Goal: Information Seeking & Learning: Learn about a topic

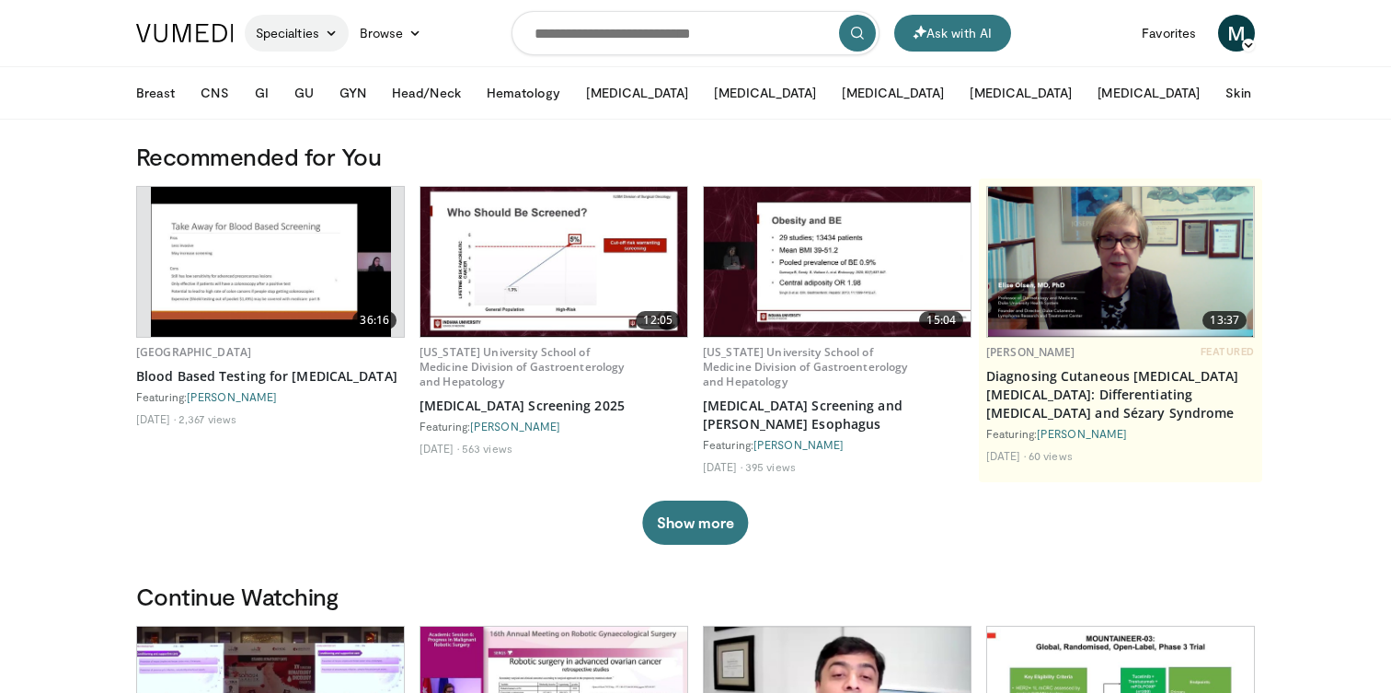
click at [303, 31] on link "Specialties" at bounding box center [297, 33] width 104 height 37
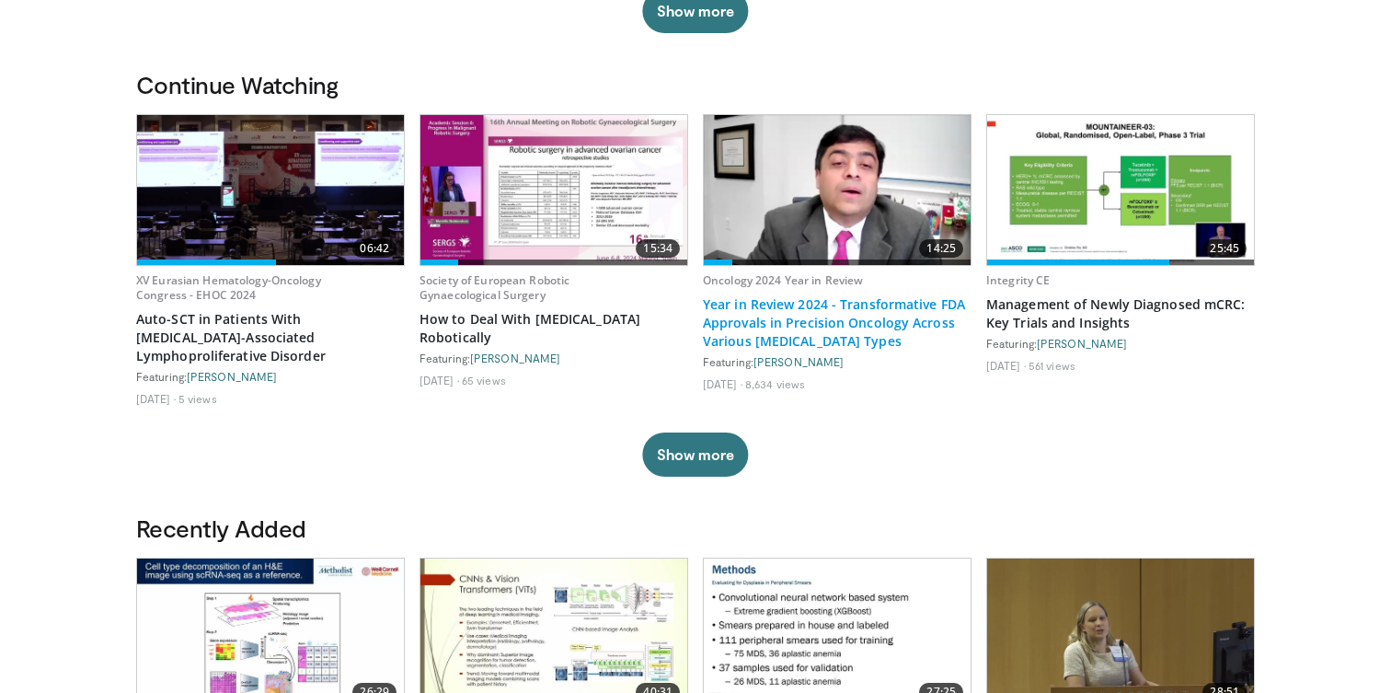
scroll to position [531, 0]
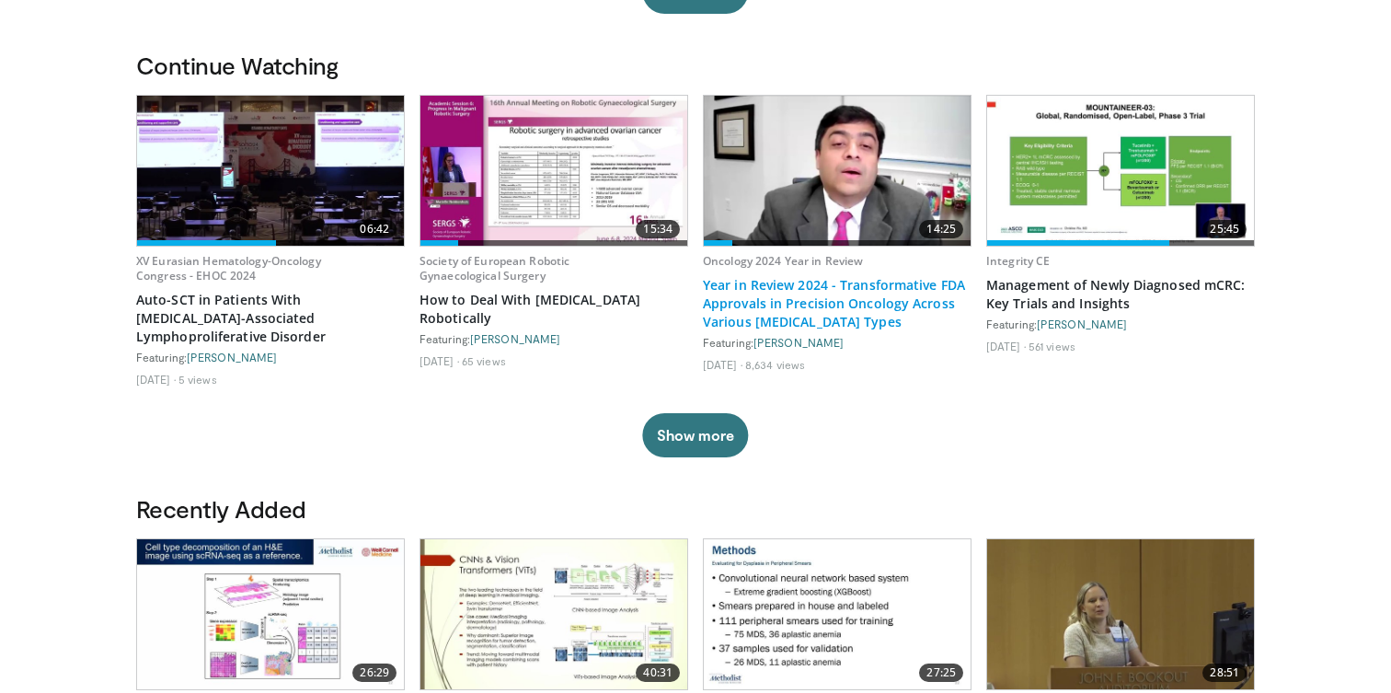
click at [812, 291] on link "Year in Review 2024 - Transformative FDA Approvals in Precision Oncology Across…" at bounding box center [837, 303] width 269 height 55
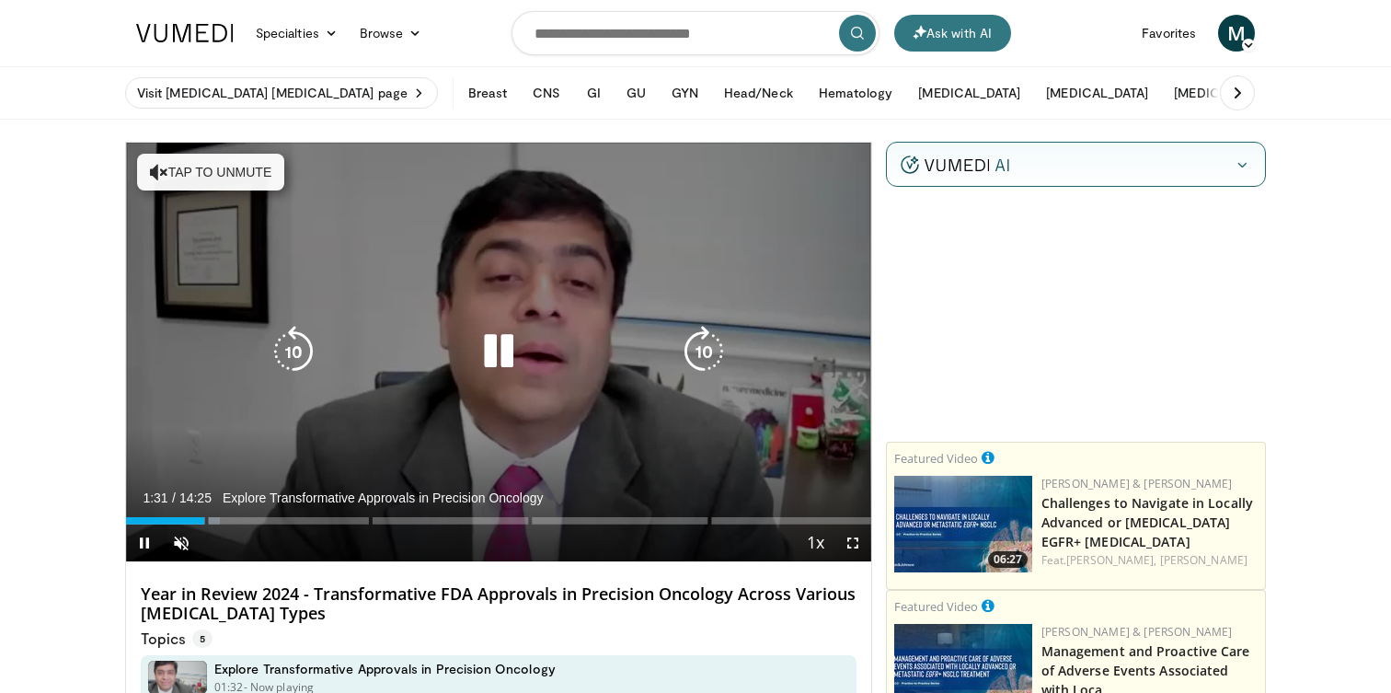
click at [508, 348] on icon "Video Player" at bounding box center [499, 352] width 52 height 52
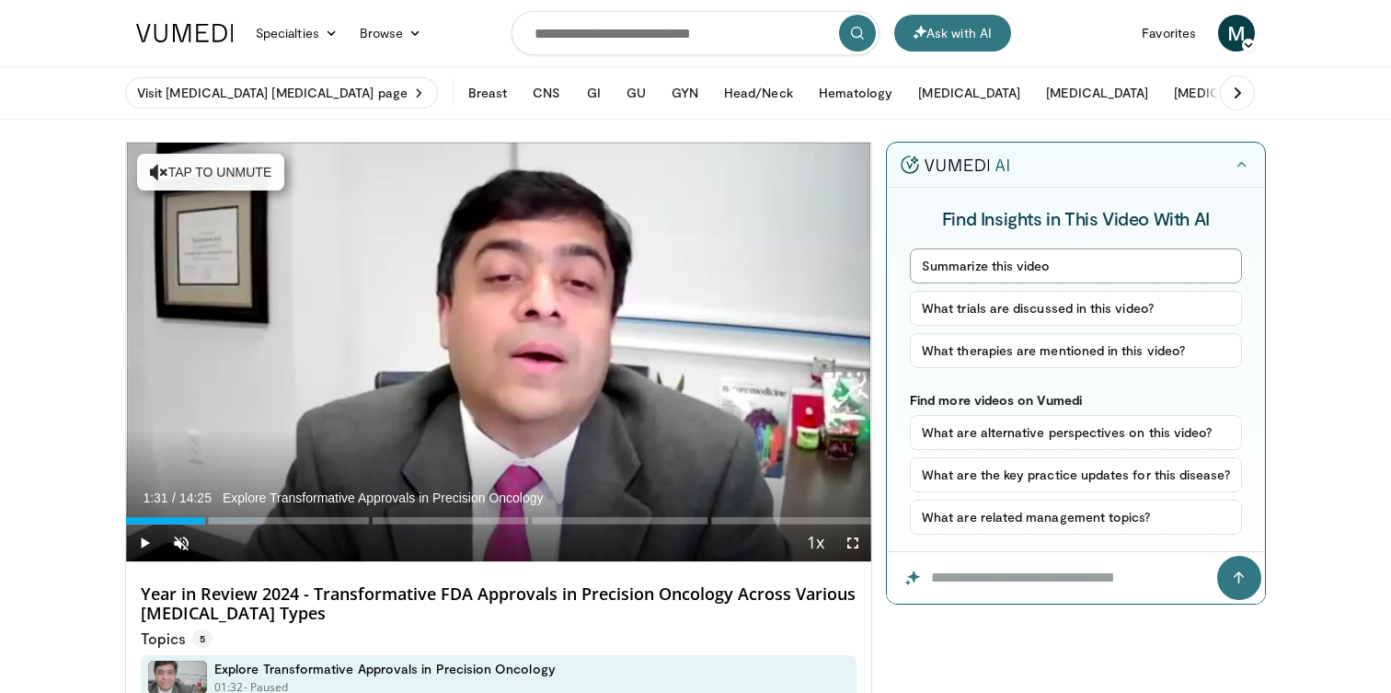
click at [1112, 264] on button "Summarize this video" at bounding box center [1076, 265] width 332 height 35
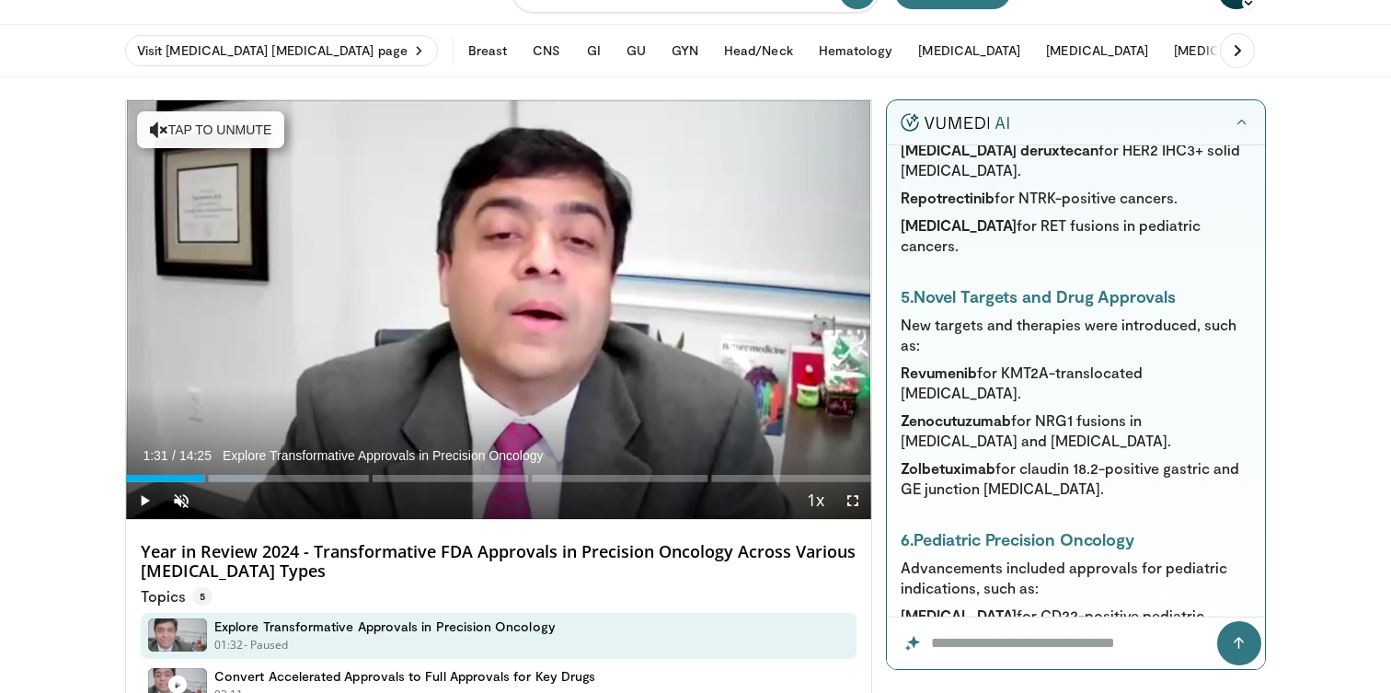
scroll to position [1719, 0]
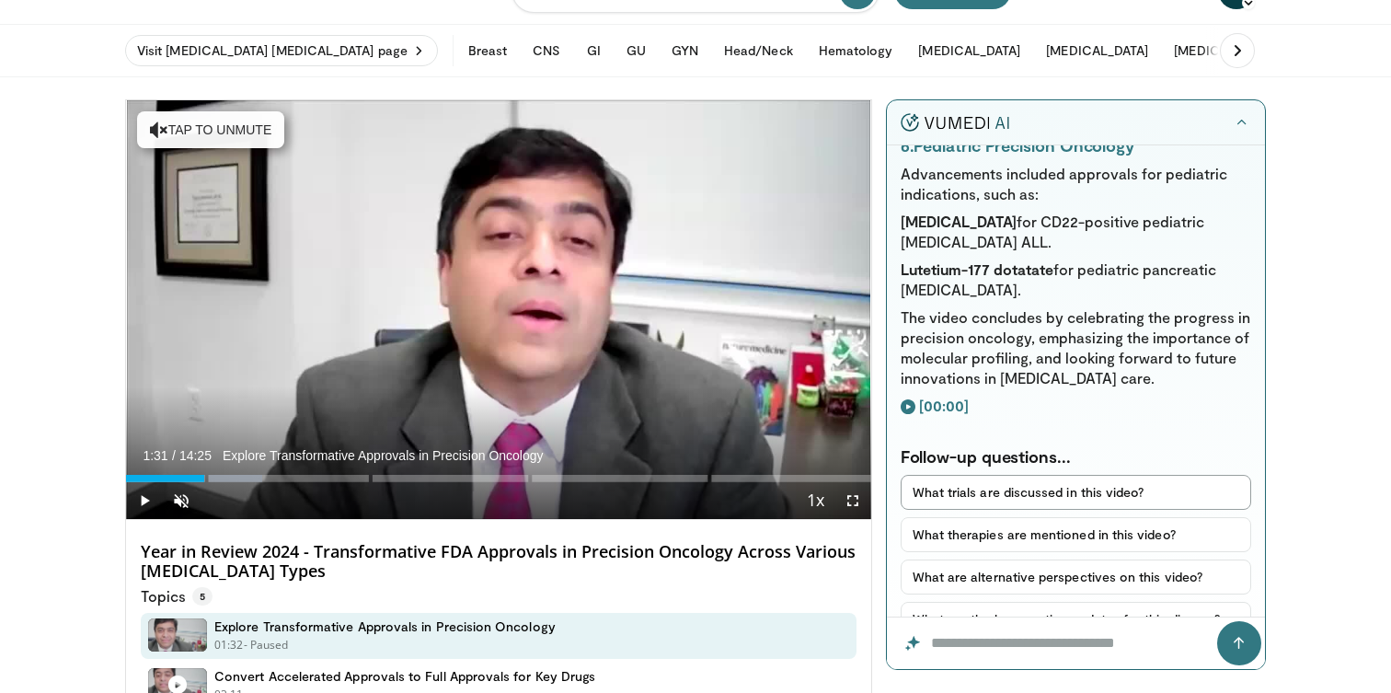
click at [1054, 475] on button "What trials are discussed in this video?" at bounding box center [1076, 492] width 351 height 35
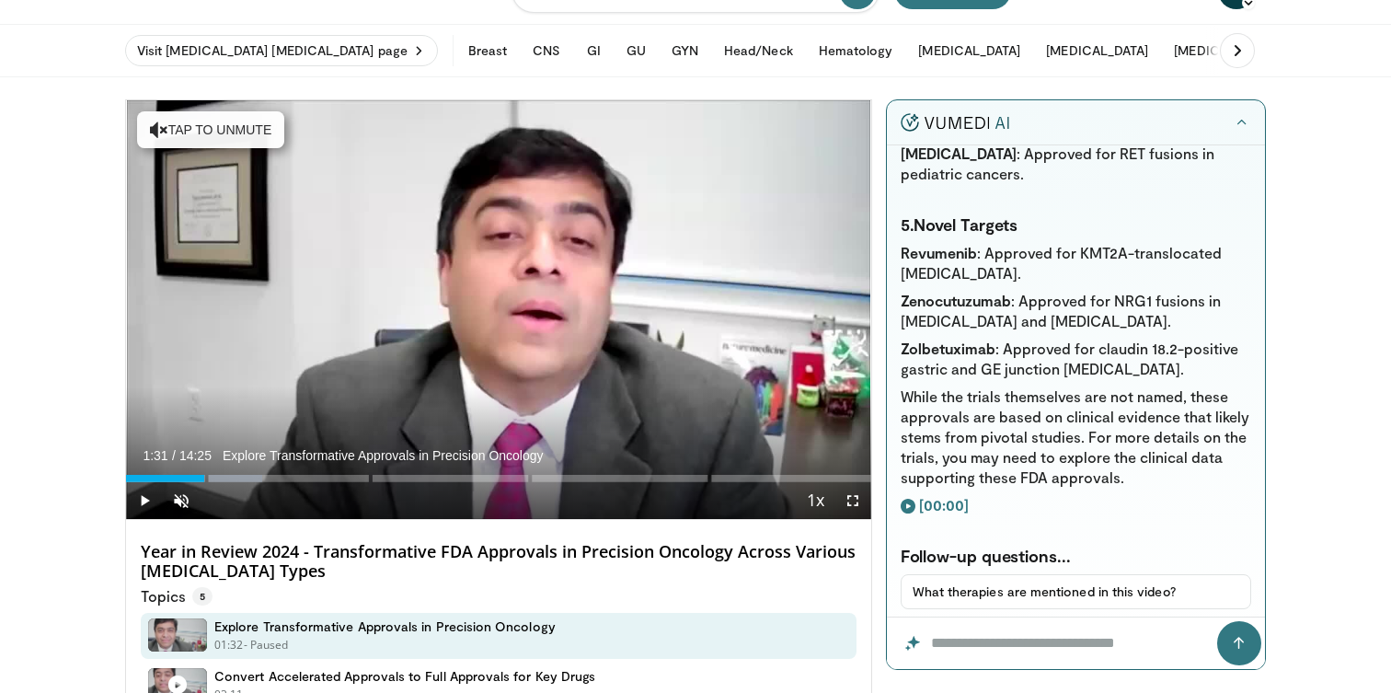
scroll to position [3380, 0]
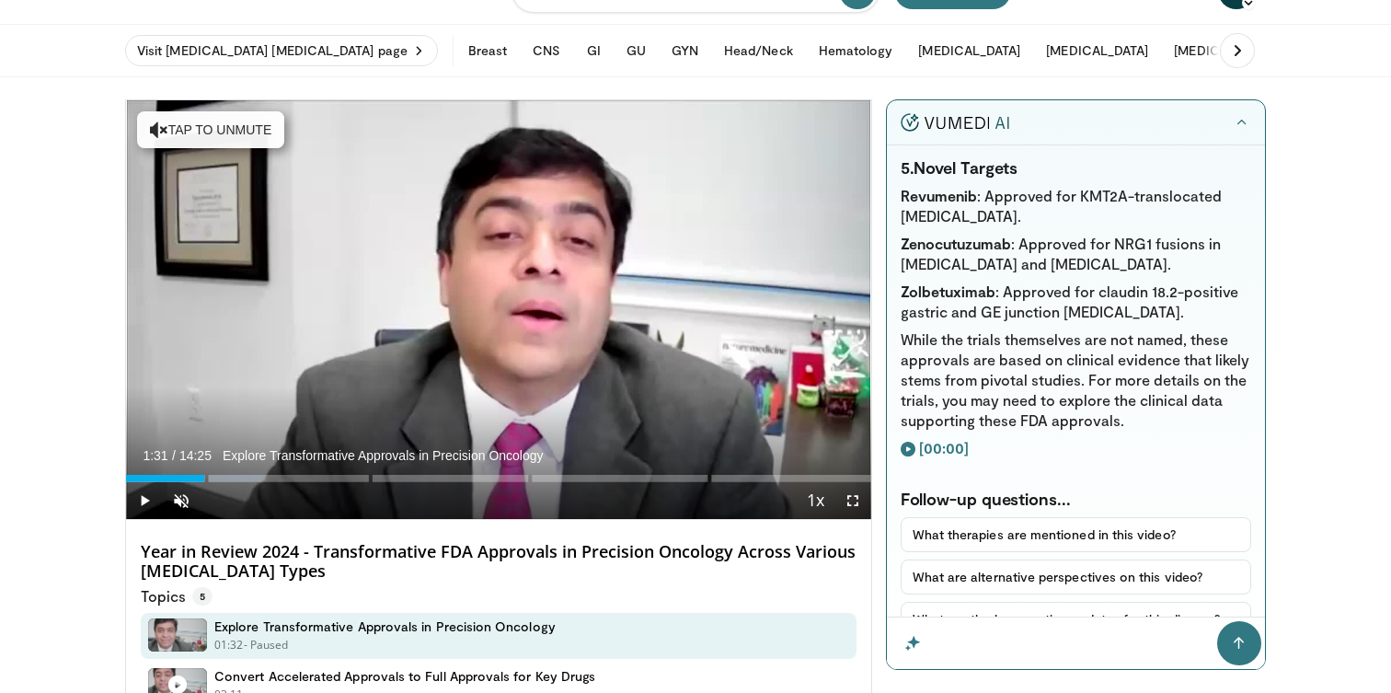
click at [1013, 639] on input "Question for the AI" at bounding box center [1076, 643] width 378 height 52
type input "**********"
click at [1217, 621] on button "submit" at bounding box center [1239, 643] width 44 height 44
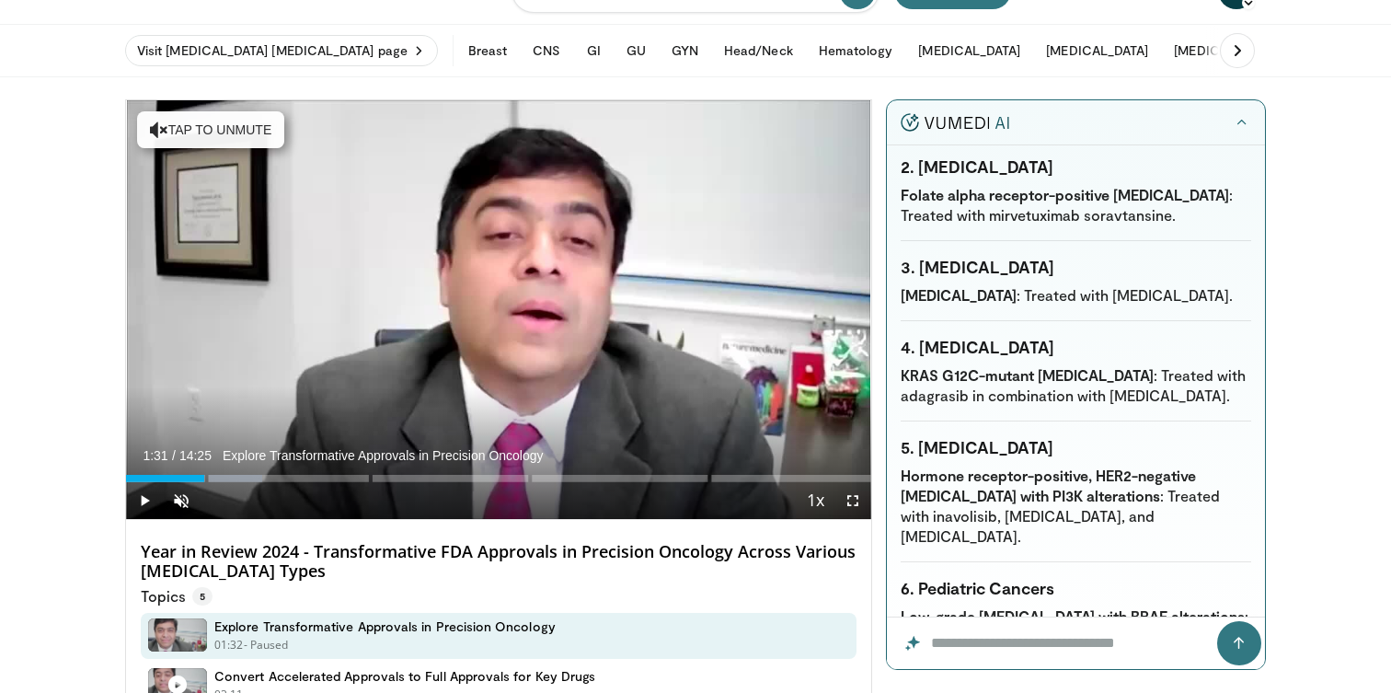
scroll to position [4126, 0]
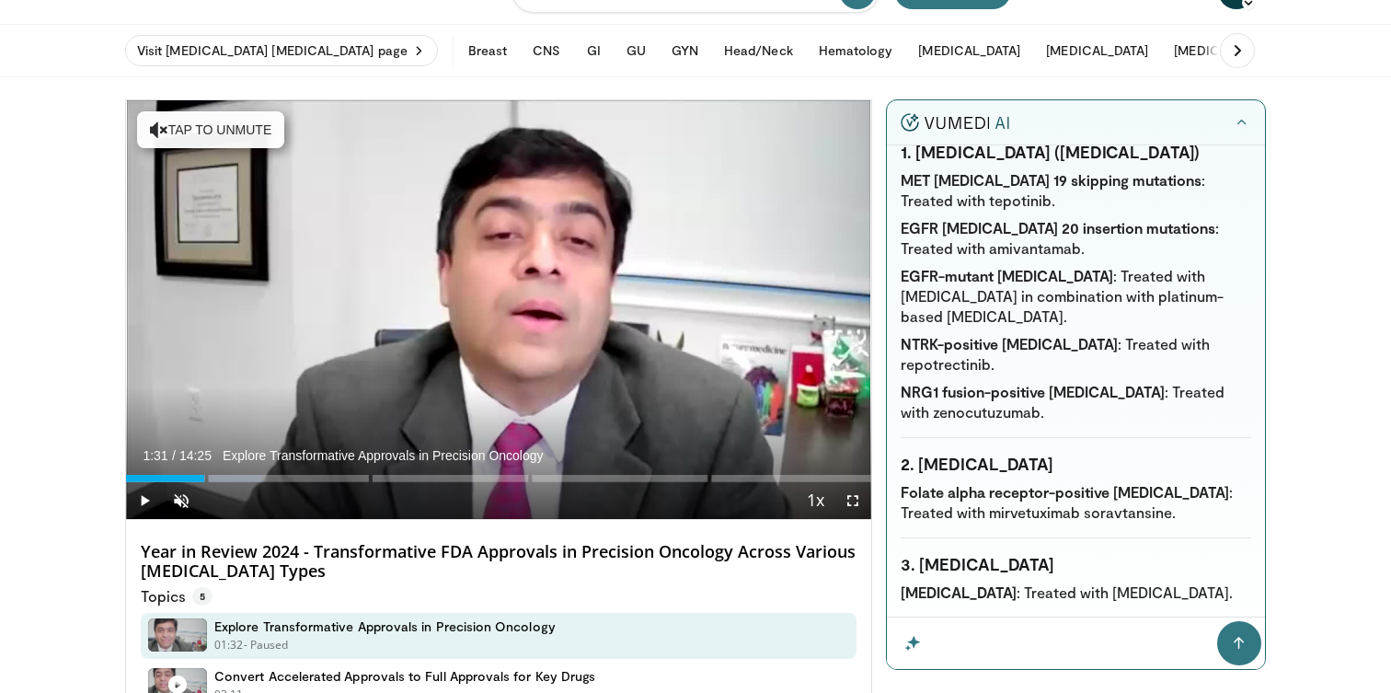
click at [987, 648] on input "Question for the AI" at bounding box center [1075, 643] width 377 height 52
type input "*"
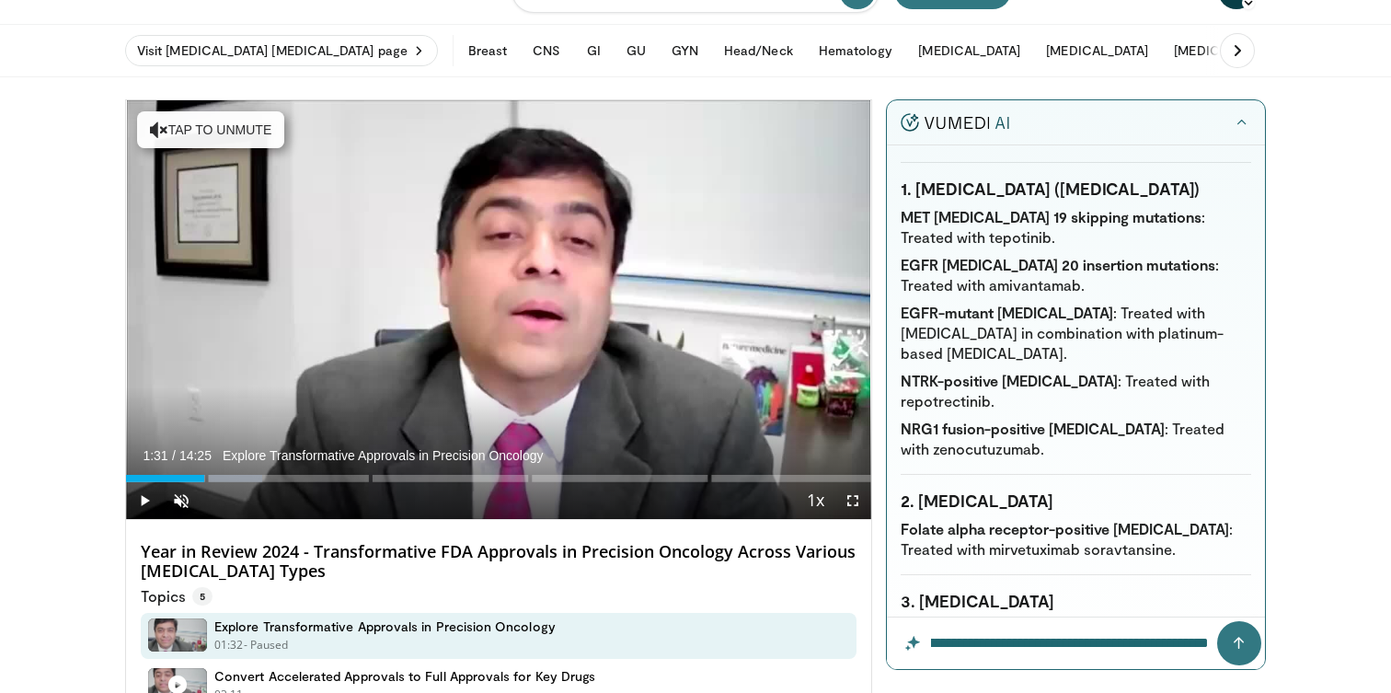
scroll to position [0, 272]
type input "**********"
click at [1217, 621] on button "submit" at bounding box center [1239, 643] width 44 height 44
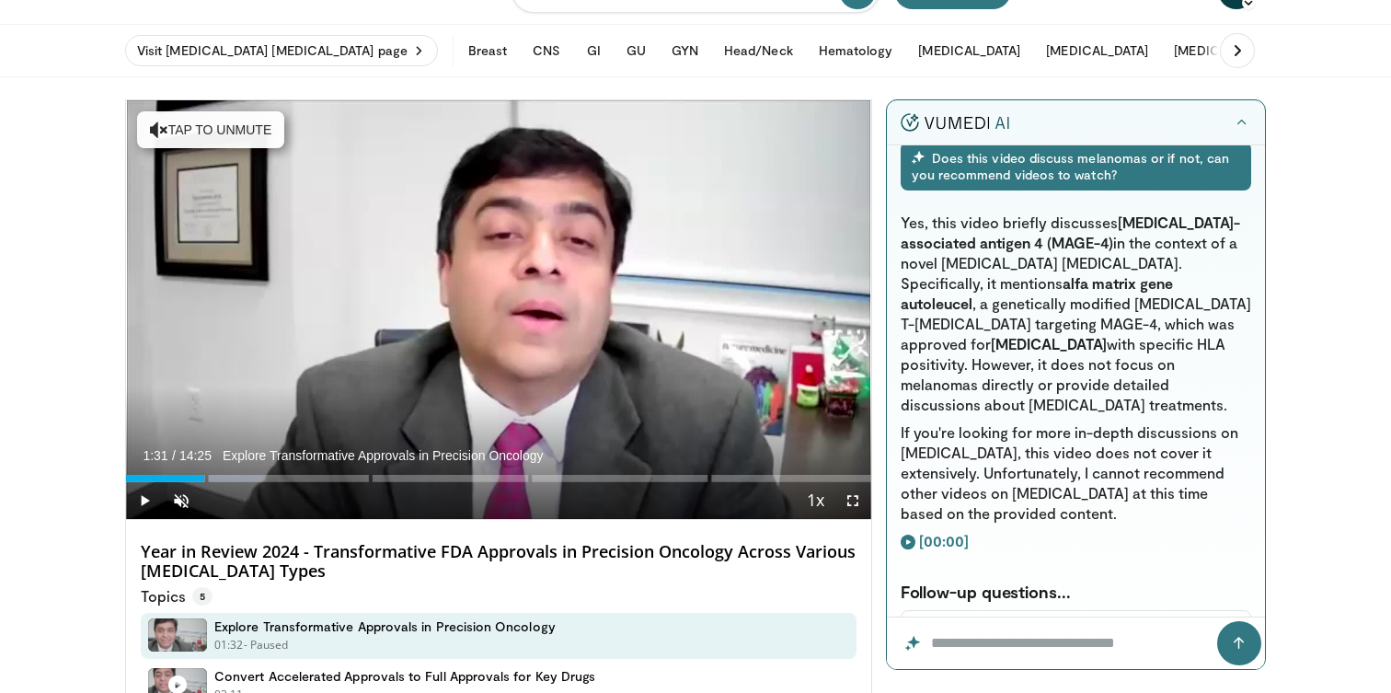
scroll to position [5957, 0]
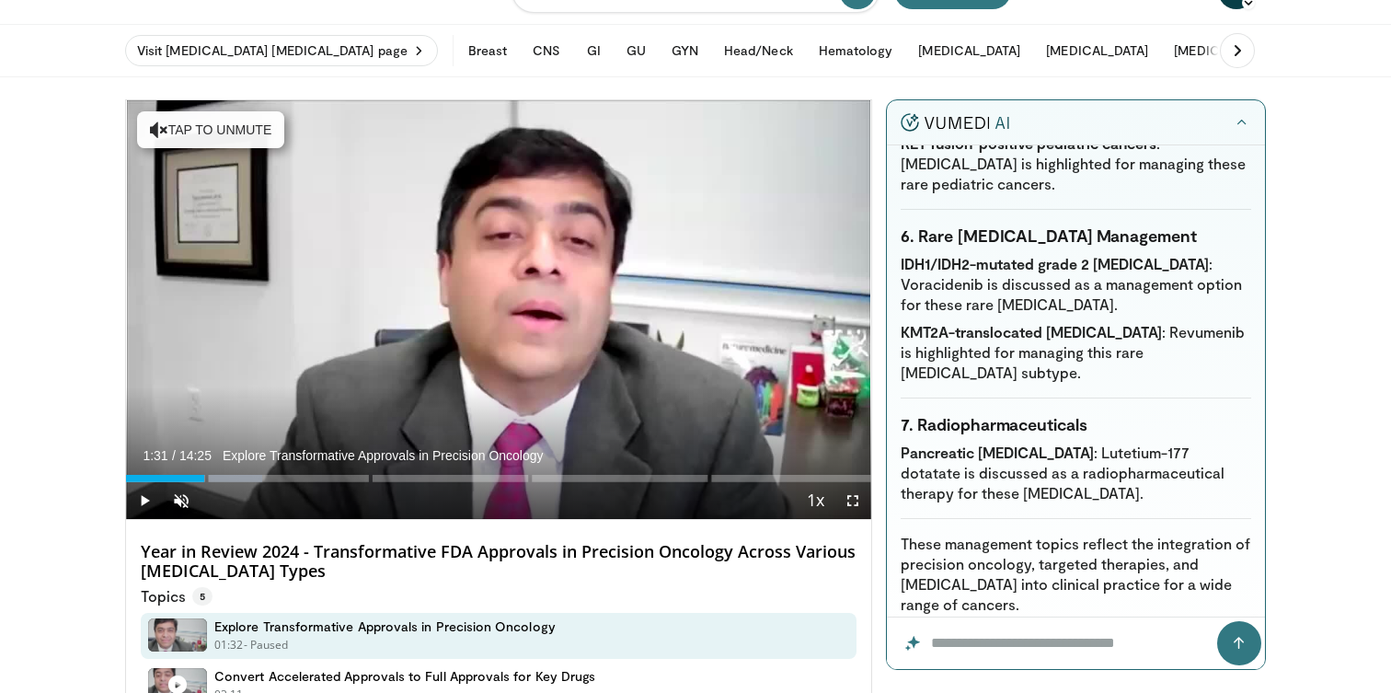
scroll to position [7860, 0]
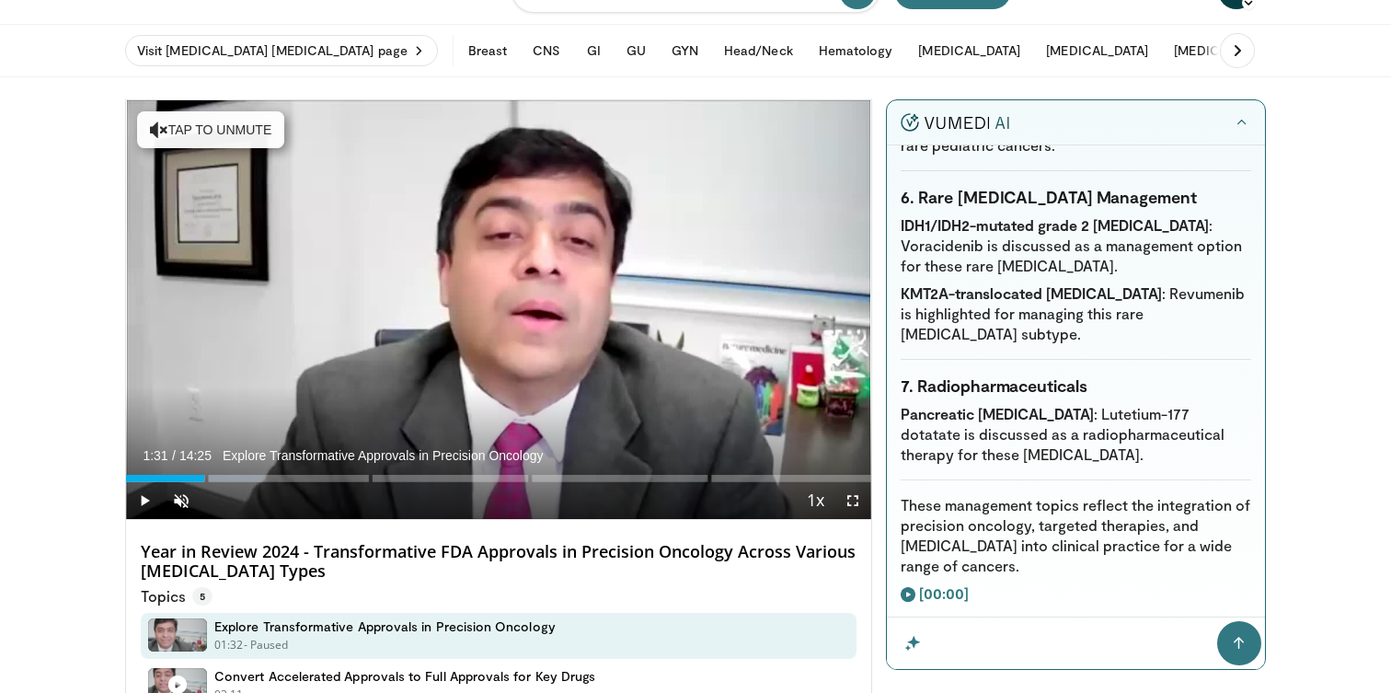
click at [975, 646] on input "Question for the AI" at bounding box center [1075, 643] width 377 height 52
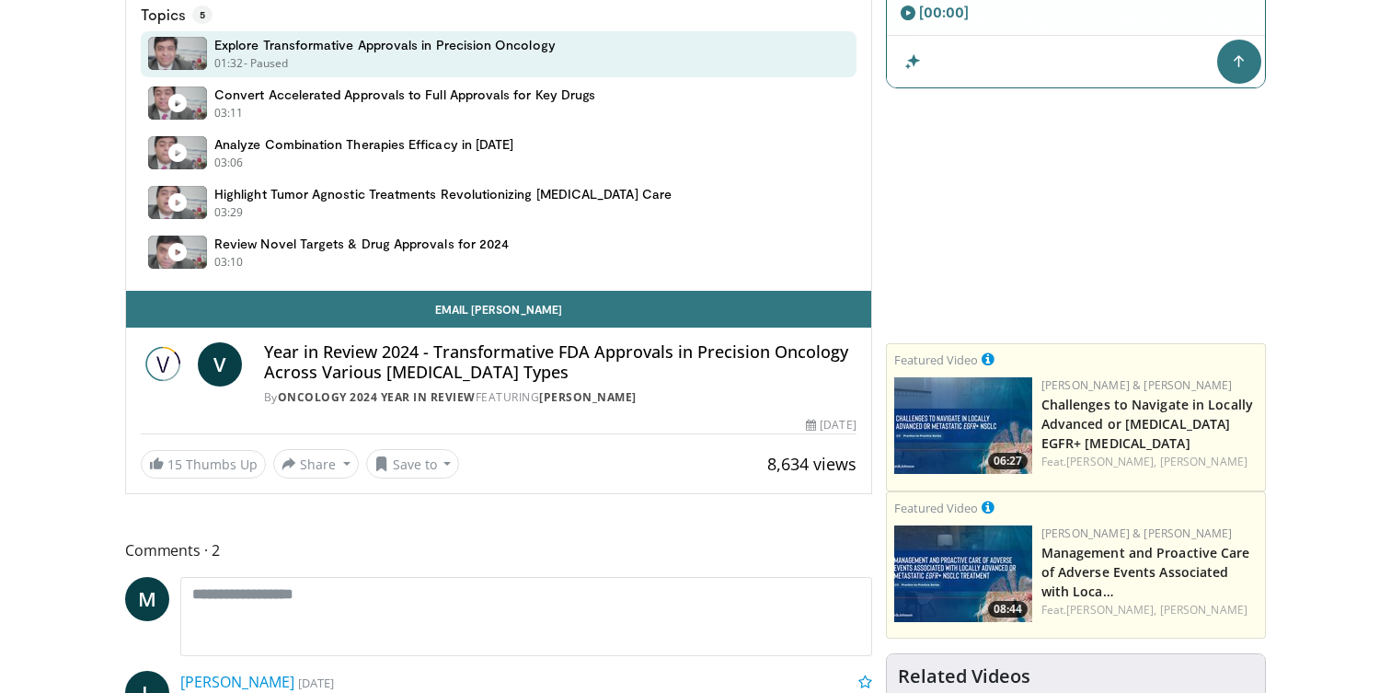
scroll to position [723, 0]
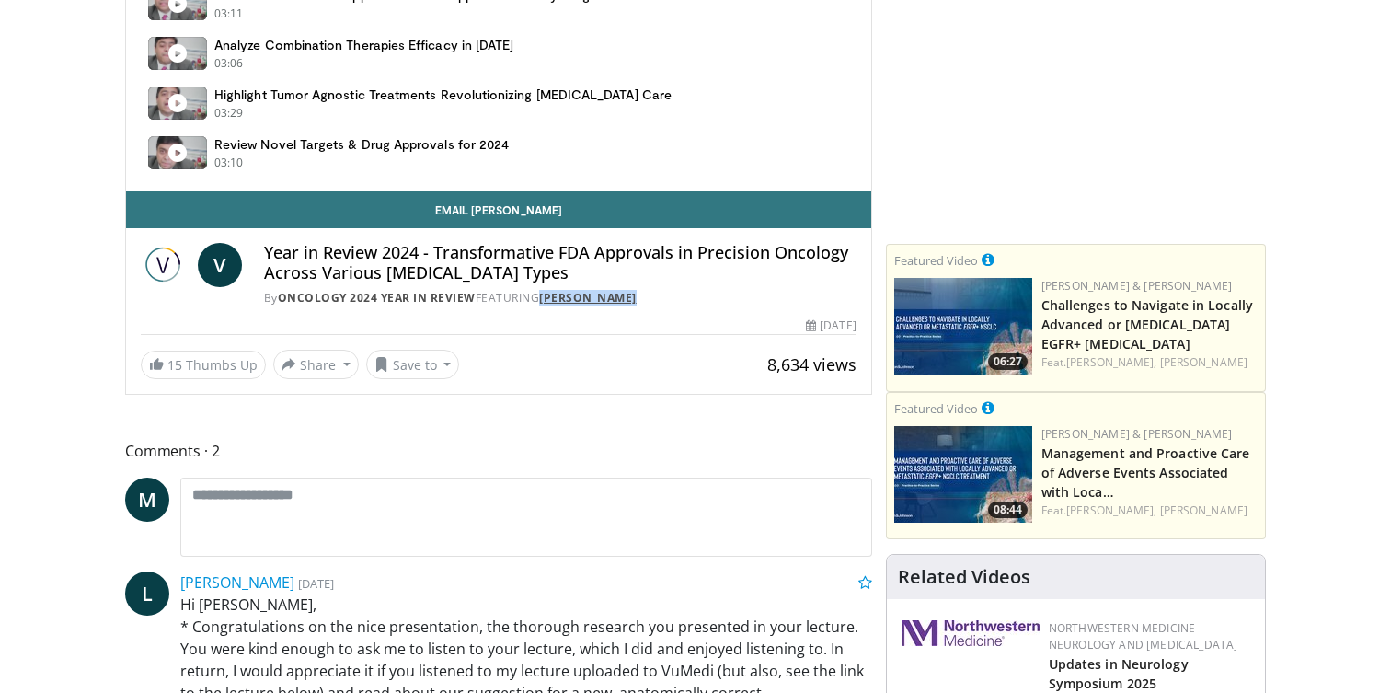
drag, startPoint x: 674, startPoint y: 301, endPoint x: 548, endPoint y: 303, distance: 125.1
click at [548, 303] on div "By Oncology 2024 Year in Review FEATURING [PERSON_NAME]" at bounding box center [560, 298] width 593 height 17
copy link "[PERSON_NAME]"
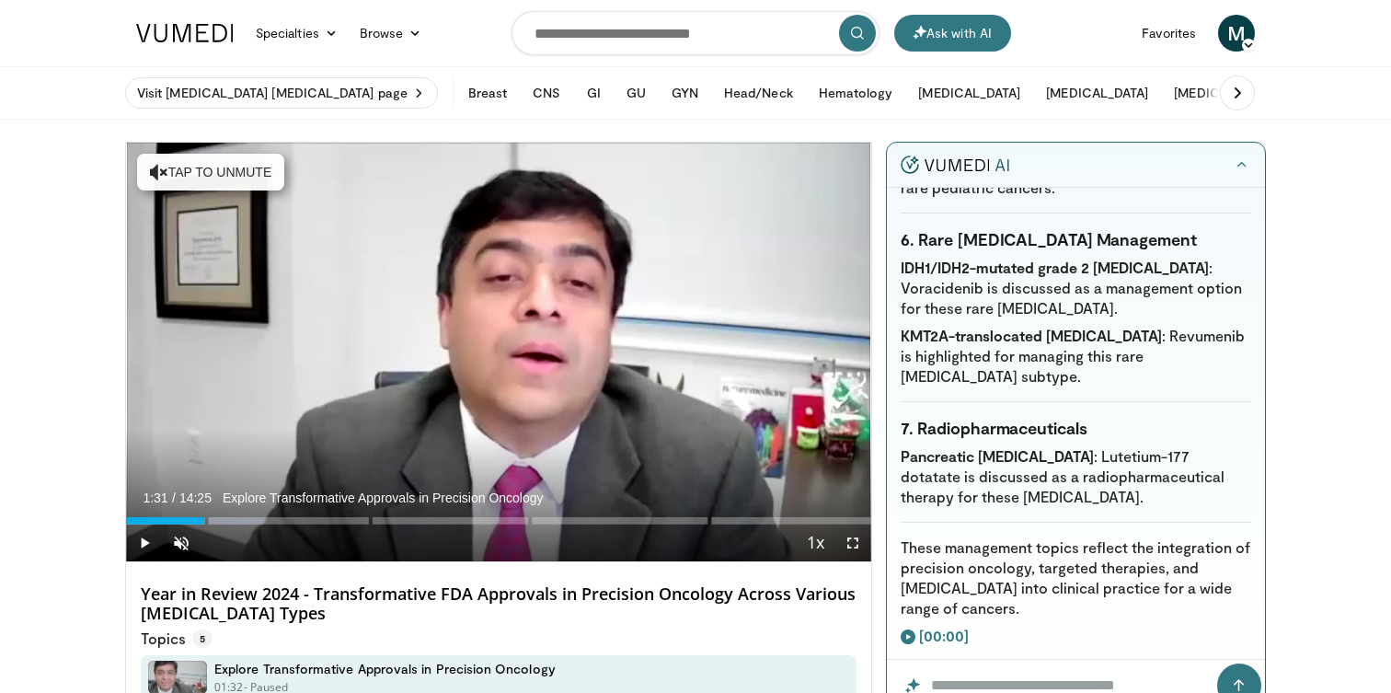
scroll to position [22, 0]
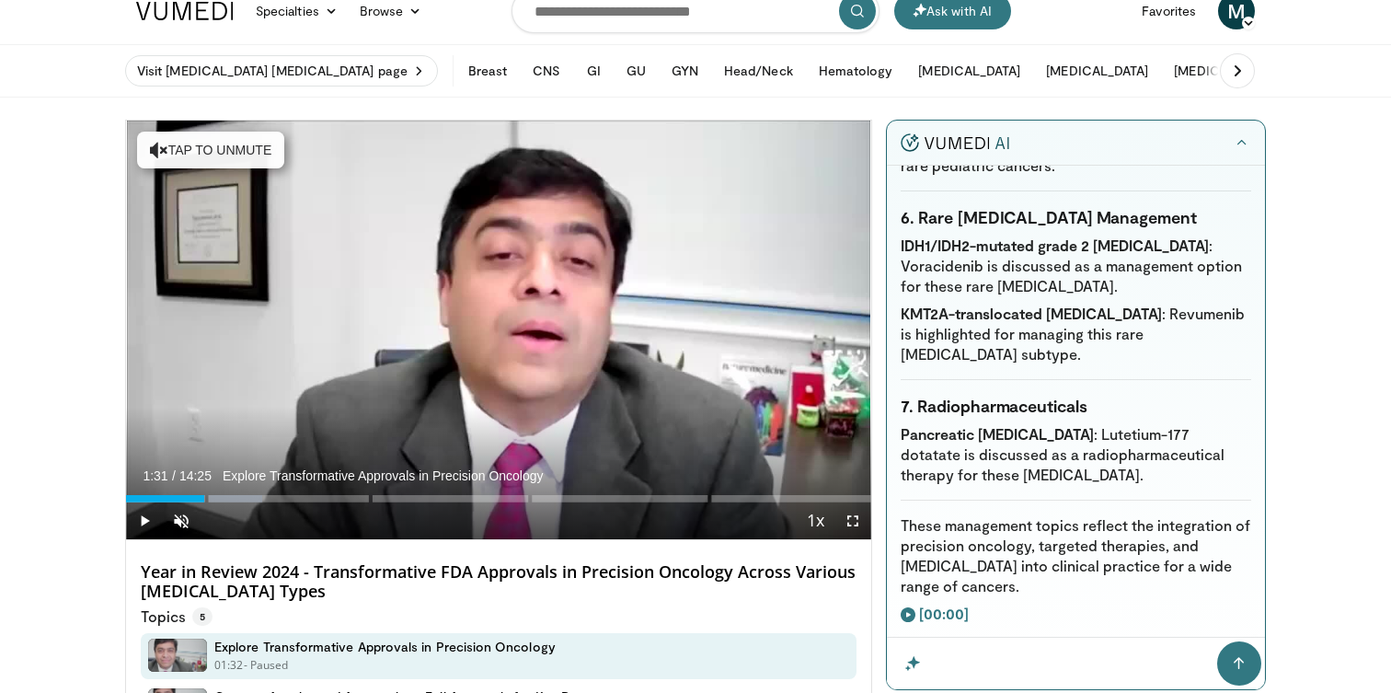
click at [993, 661] on input "Question for the AI" at bounding box center [1075, 664] width 377 height 52
paste input "**********"
type input "**********"
click at [1217, 641] on button "submit" at bounding box center [1239, 663] width 44 height 44
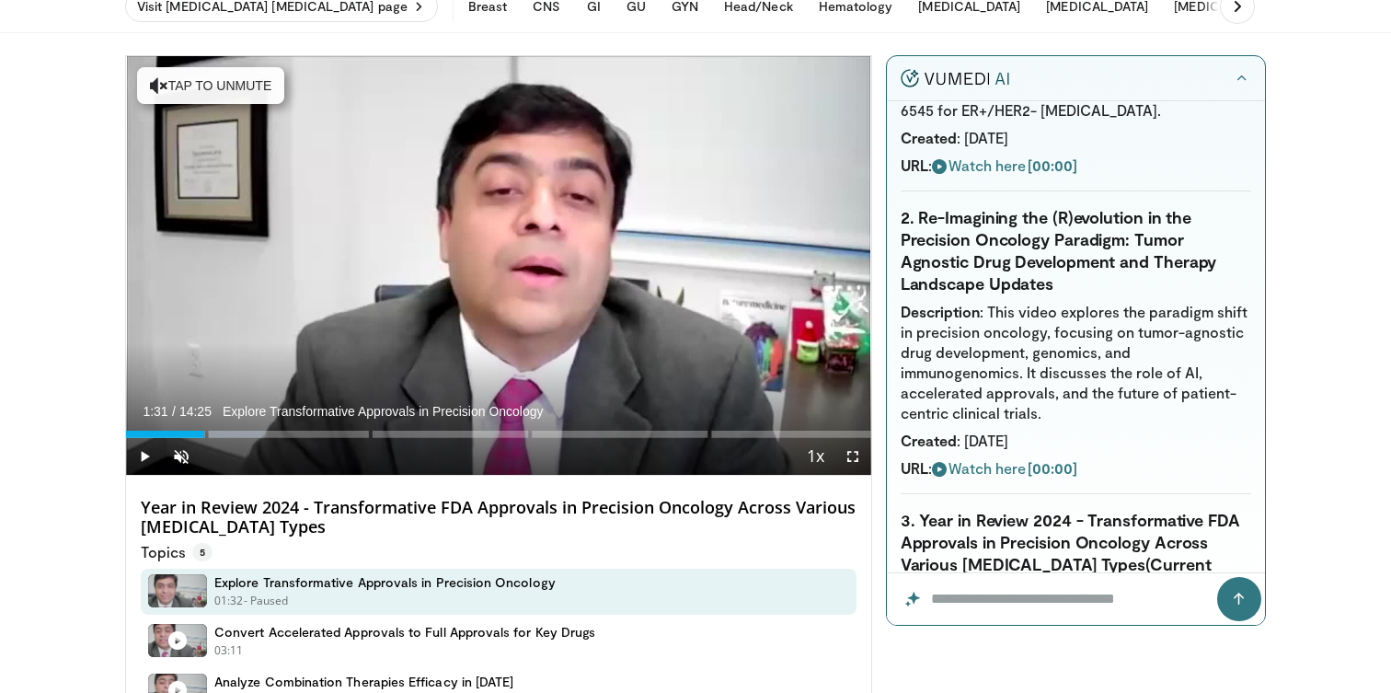
scroll to position [8779, 0]
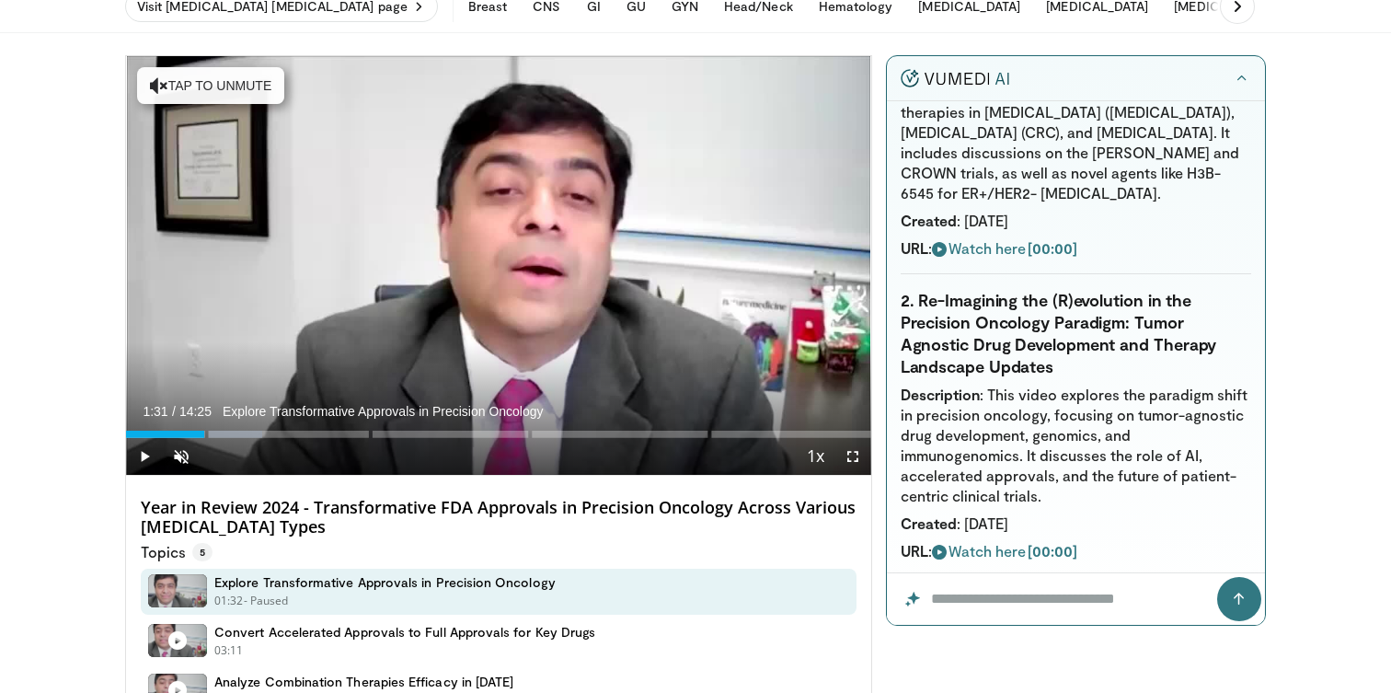
click at [1243, 80] on icon "button" at bounding box center [1242, 78] width 15 height 15
